Goal: Task Accomplishment & Management: Complete application form

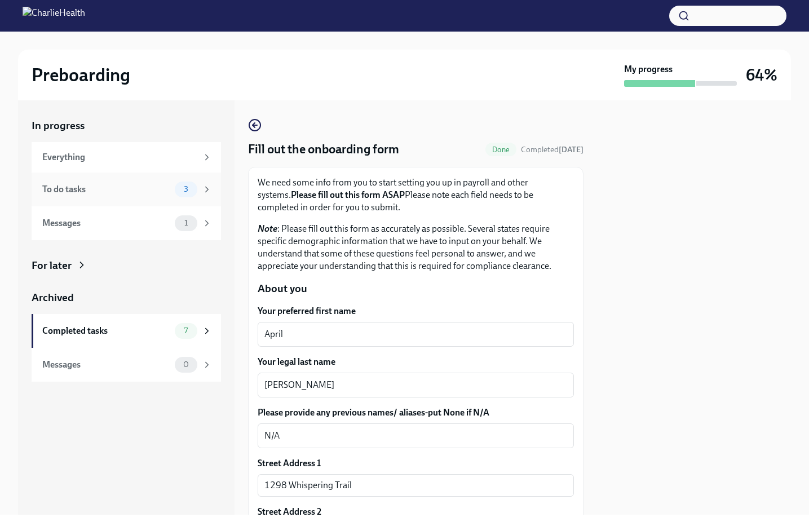
click at [156, 191] on div "To do tasks" at bounding box center [106, 189] width 128 height 12
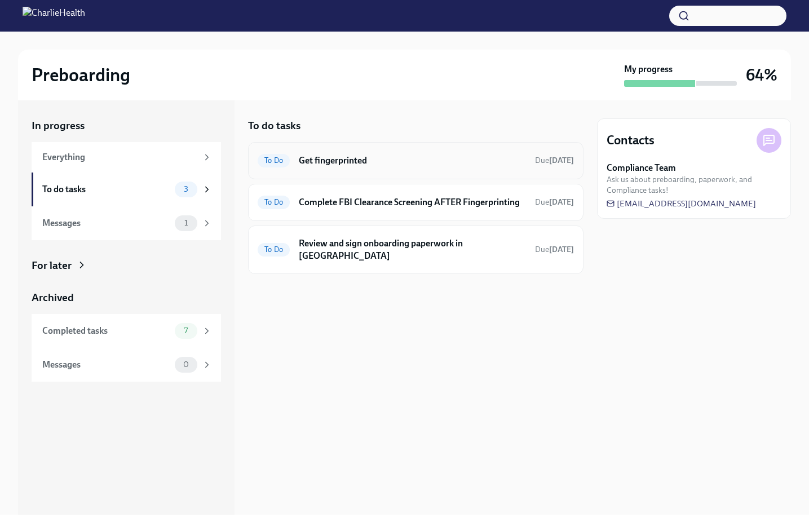
click at [405, 166] on div "To Do Get fingerprinted Due [DATE]" at bounding box center [416, 161] width 316 height 18
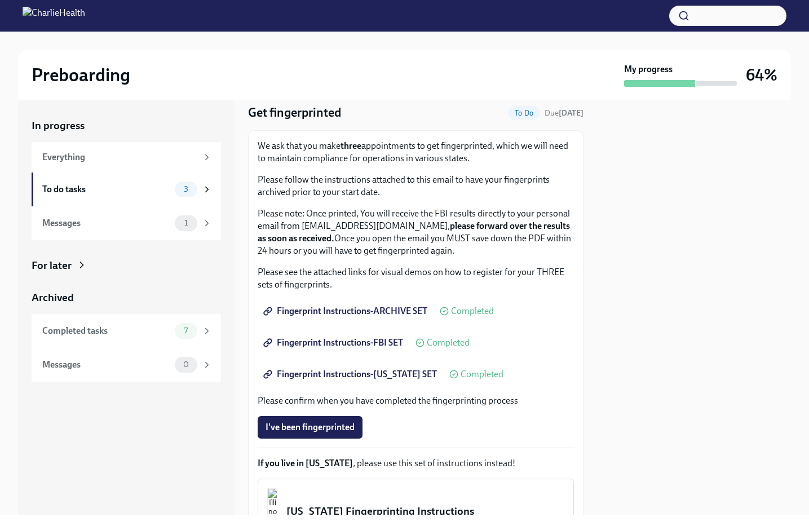
scroll to position [81, 0]
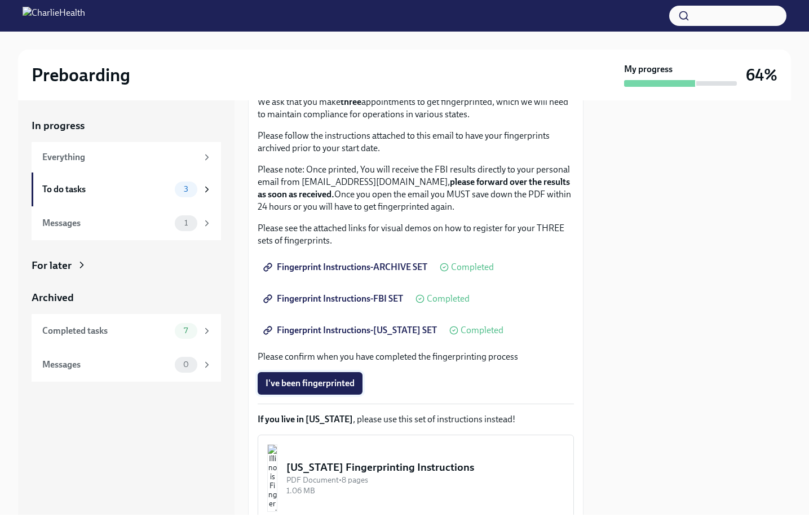
click at [337, 385] on span "I've been fingerprinted" at bounding box center [310, 383] width 89 height 11
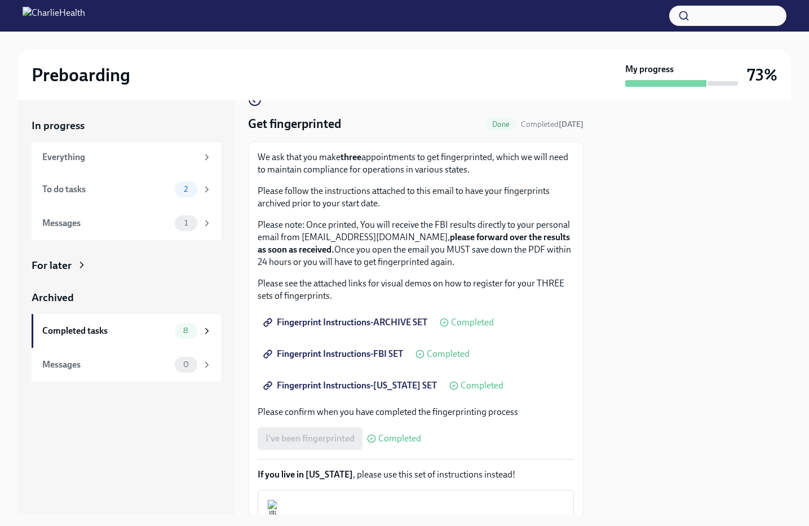
scroll to position [28, 0]
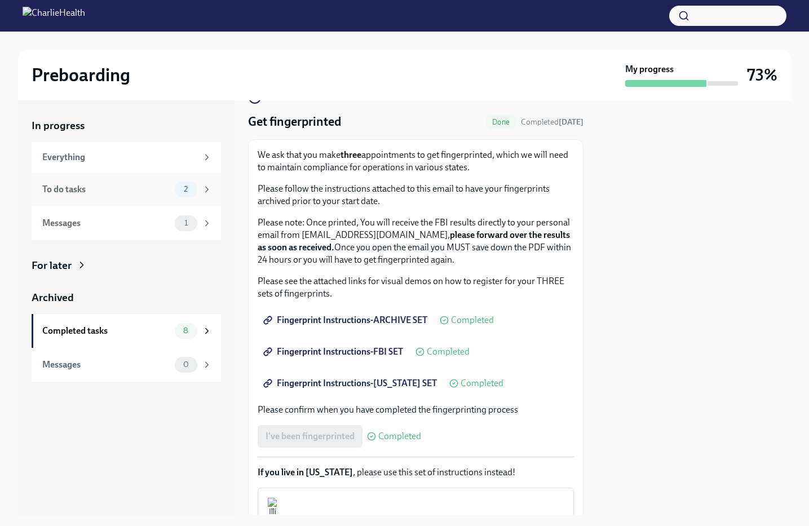
click at [139, 188] on div "To do tasks" at bounding box center [106, 189] width 128 height 12
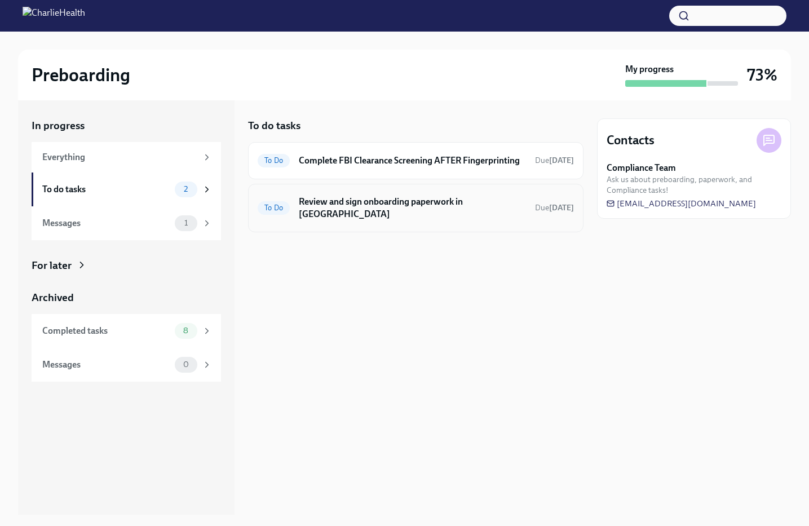
click at [429, 218] on h6 "Review and sign onboarding paperwork in [GEOGRAPHIC_DATA]" at bounding box center [412, 208] width 227 height 25
